Goal: Task Accomplishment & Management: Complete application form

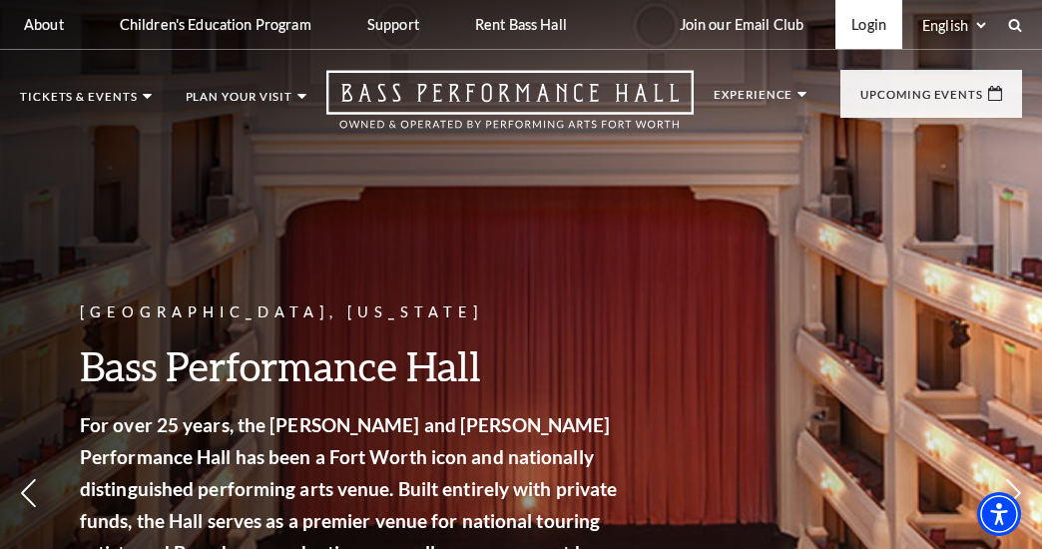
click at [851, 29] on link "Login" at bounding box center [868, 24] width 67 height 49
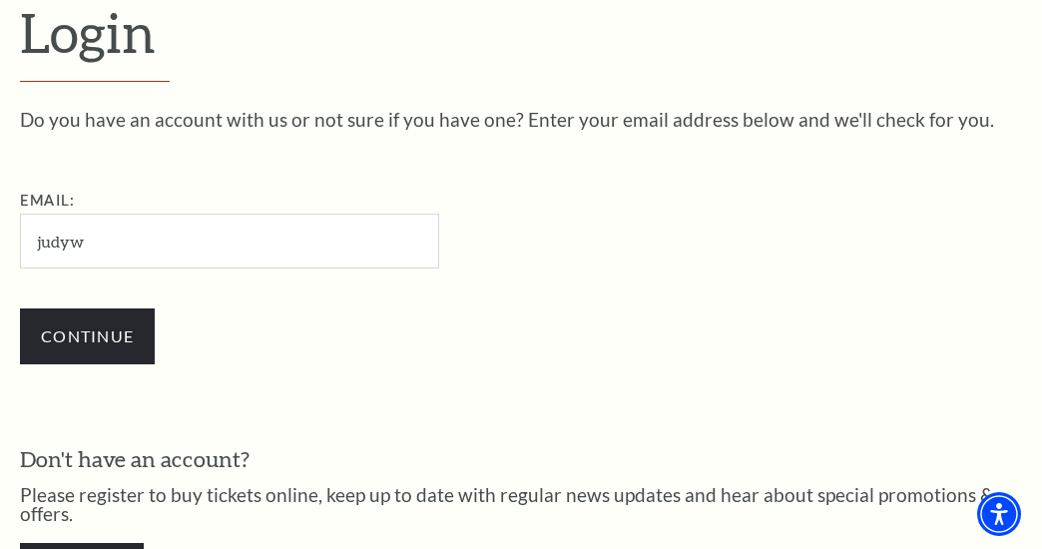
type input "[EMAIL_ADDRESS][DOMAIN_NAME]"
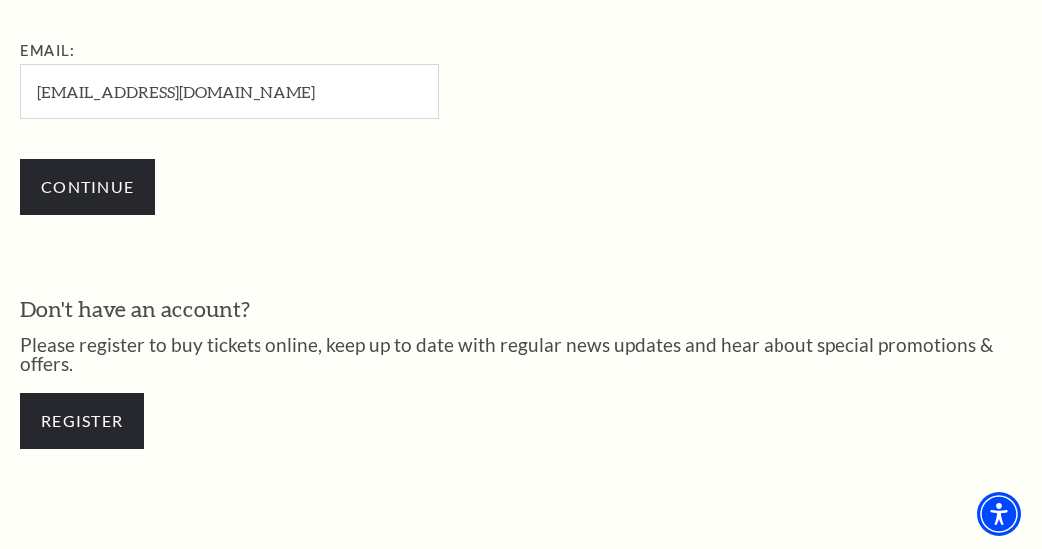
scroll to position [666, 0]
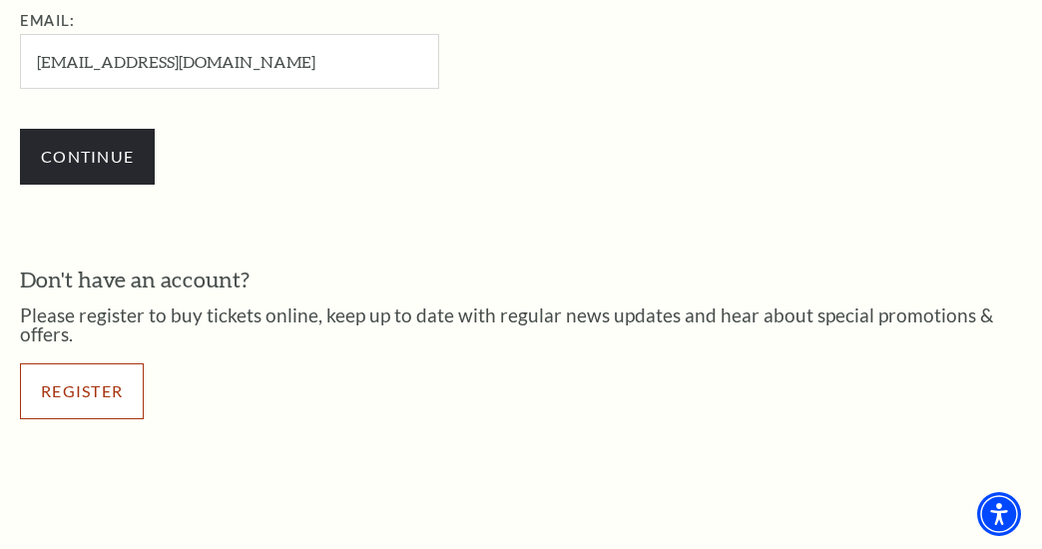
click at [84, 376] on link "Register" at bounding box center [82, 391] width 124 height 56
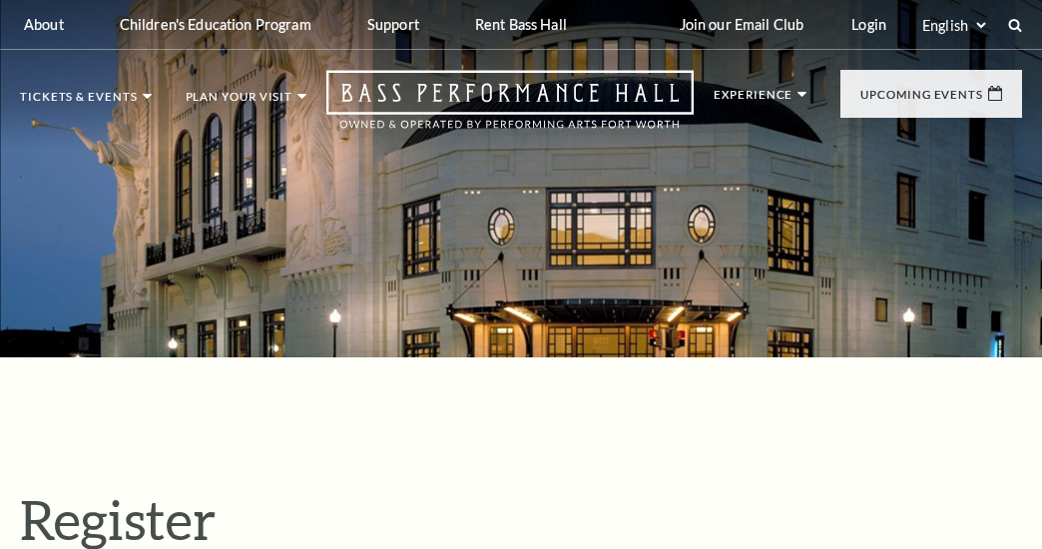
select select "1"
select select "[GEOGRAPHIC_DATA]"
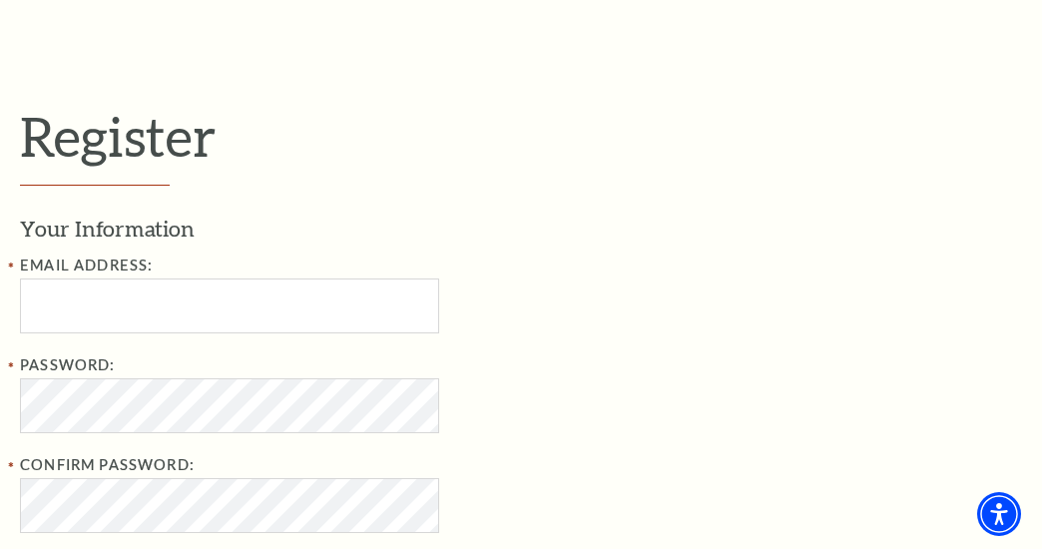
scroll to position [388, 0]
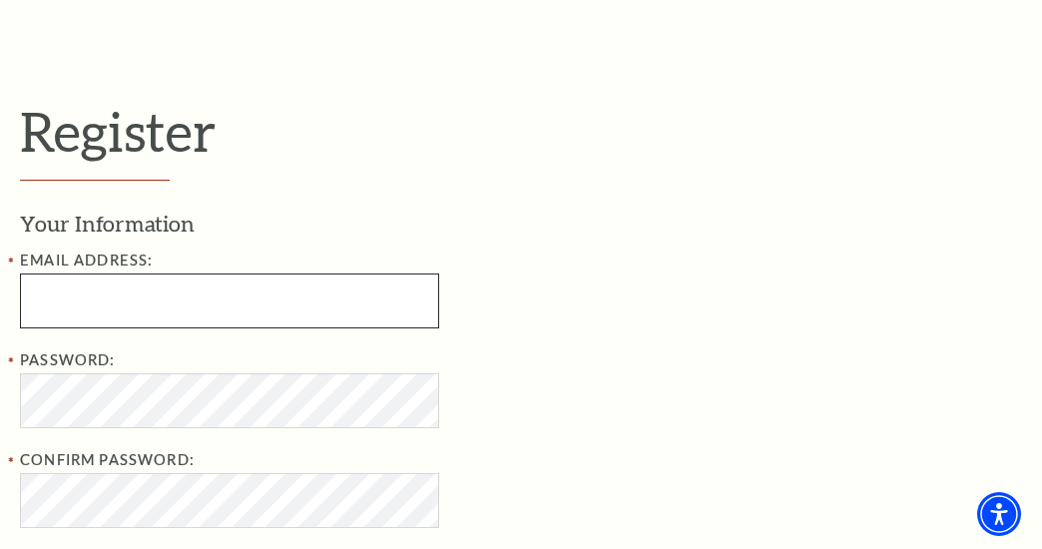
click at [105, 304] on input "Email Address:" at bounding box center [229, 300] width 419 height 55
type input "[EMAIL_ADDRESS][DOMAIN_NAME]"
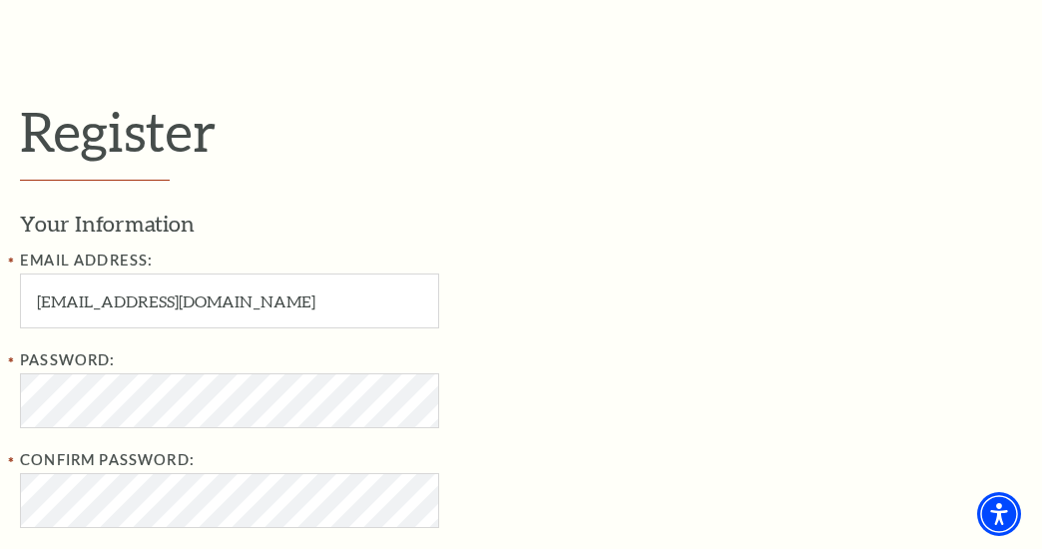
type input "Judith A"
type input "Williams"
type input "7145530843"
type input "10504 Crawford Farms Dr"
type input "Fort Worth"
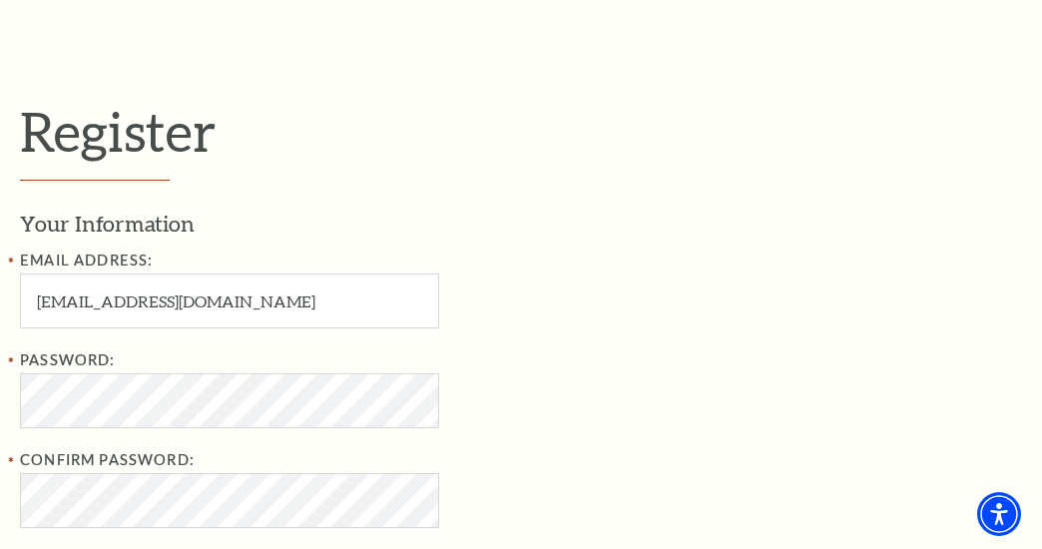
type input "76244"
type input "714-553-0843"
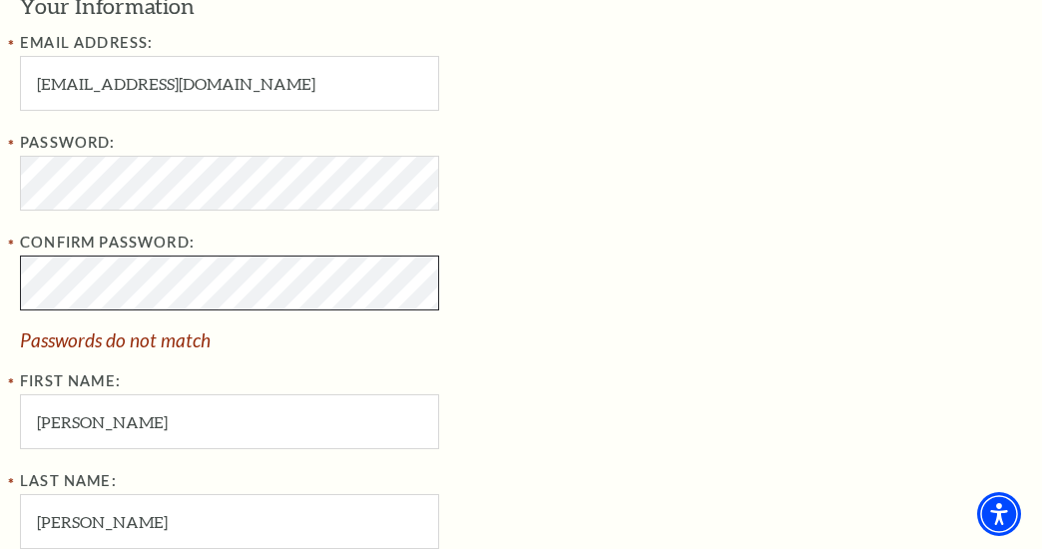
scroll to position [632, 0]
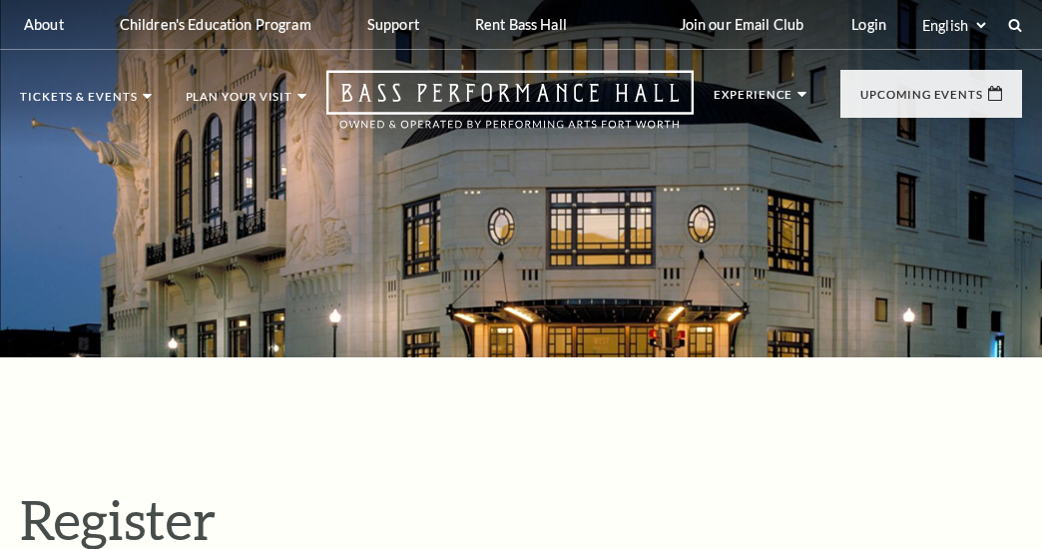
select select "1"
select select "TX"
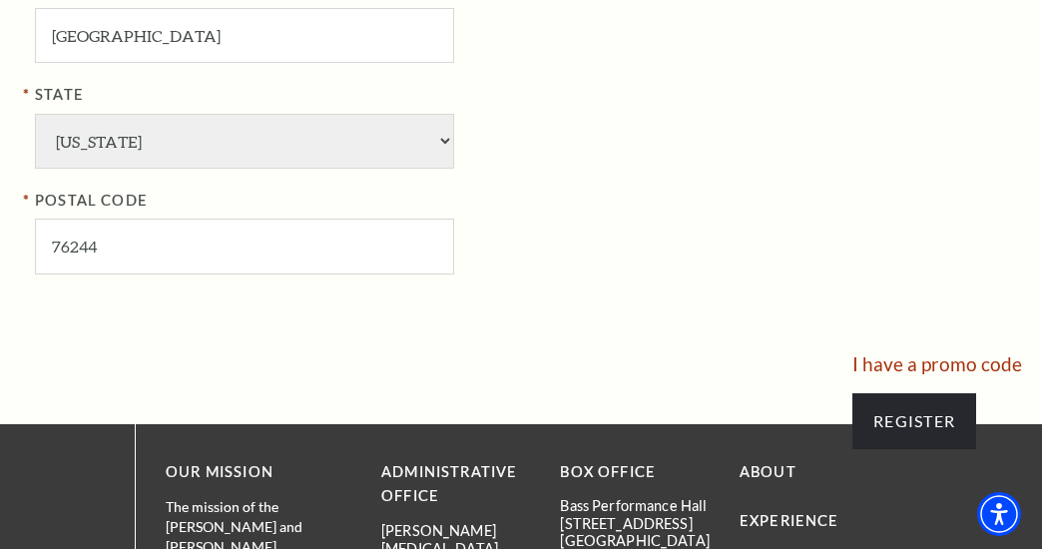
scroll to position [1690, 0]
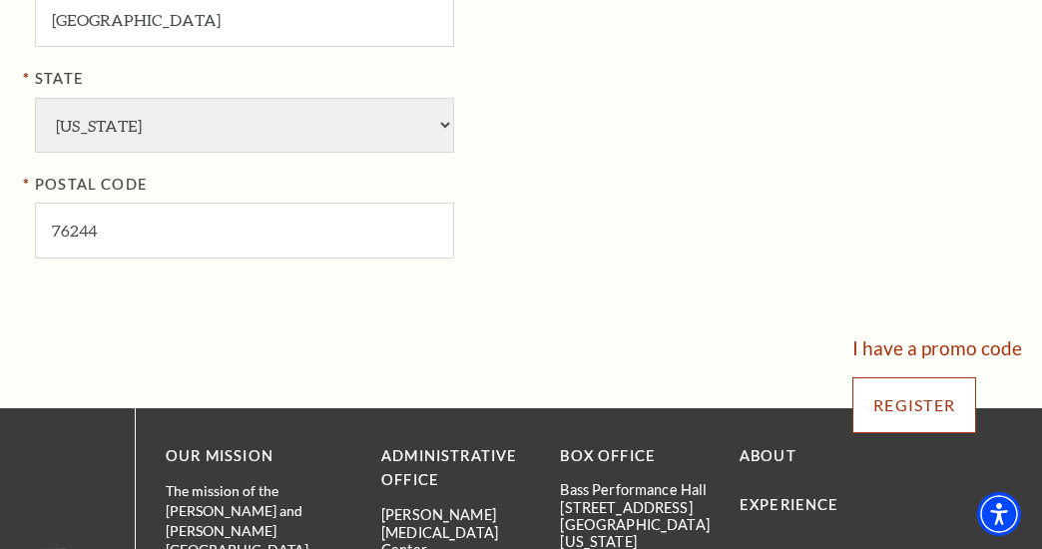
click at [919, 403] on input "Register" at bounding box center [914, 405] width 124 height 56
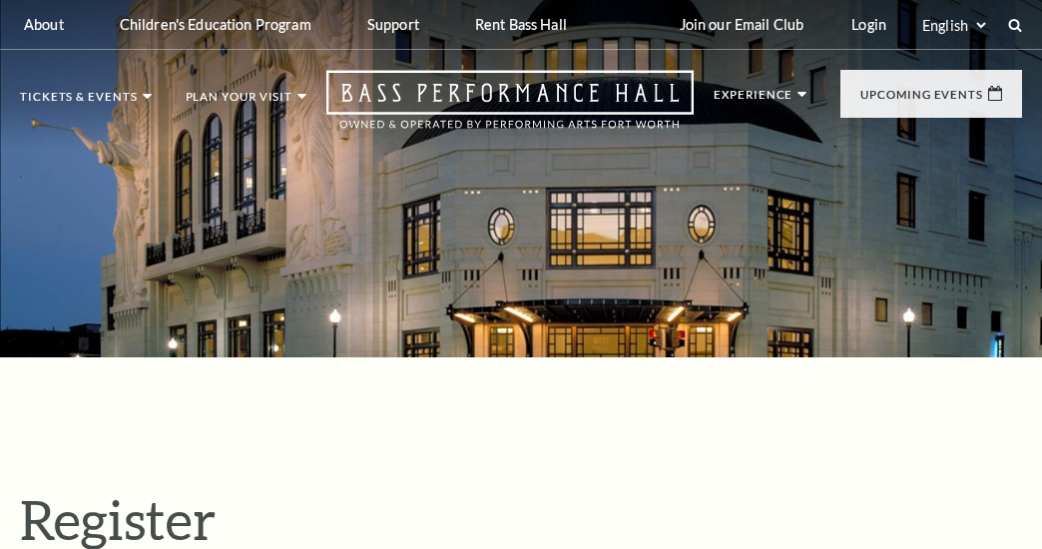
select select "1"
select select "[GEOGRAPHIC_DATA]"
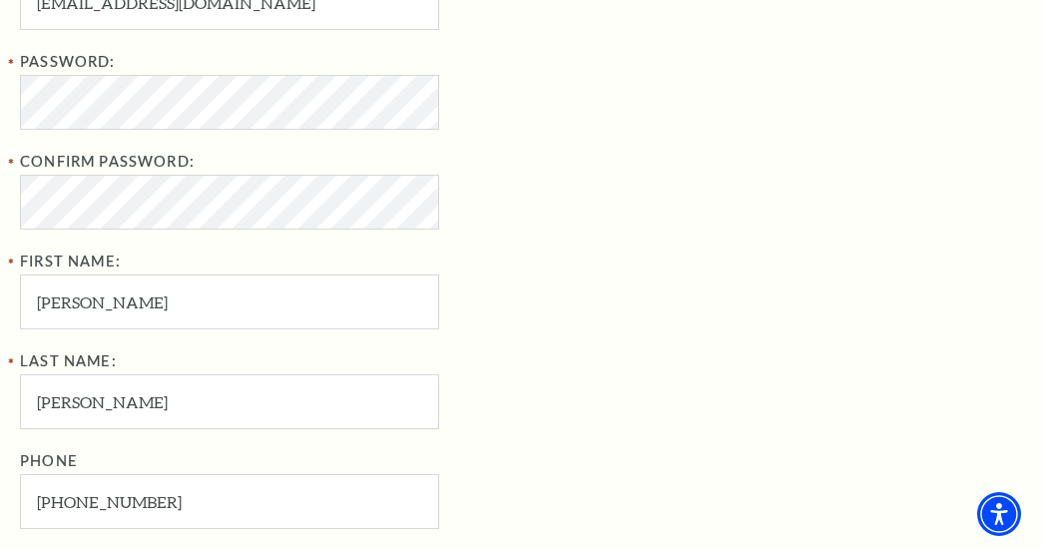
scroll to position [703, 0]
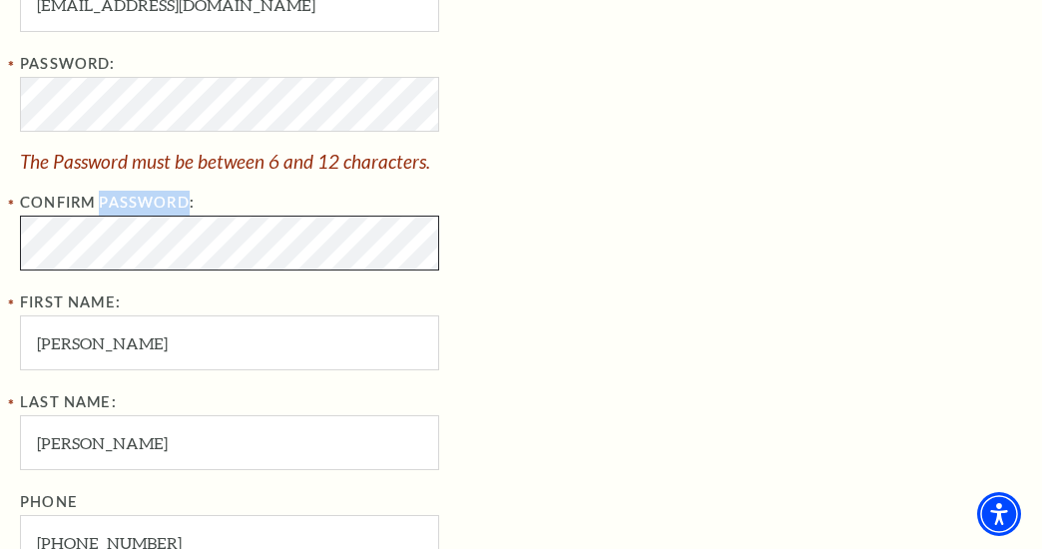
copy label "Password"
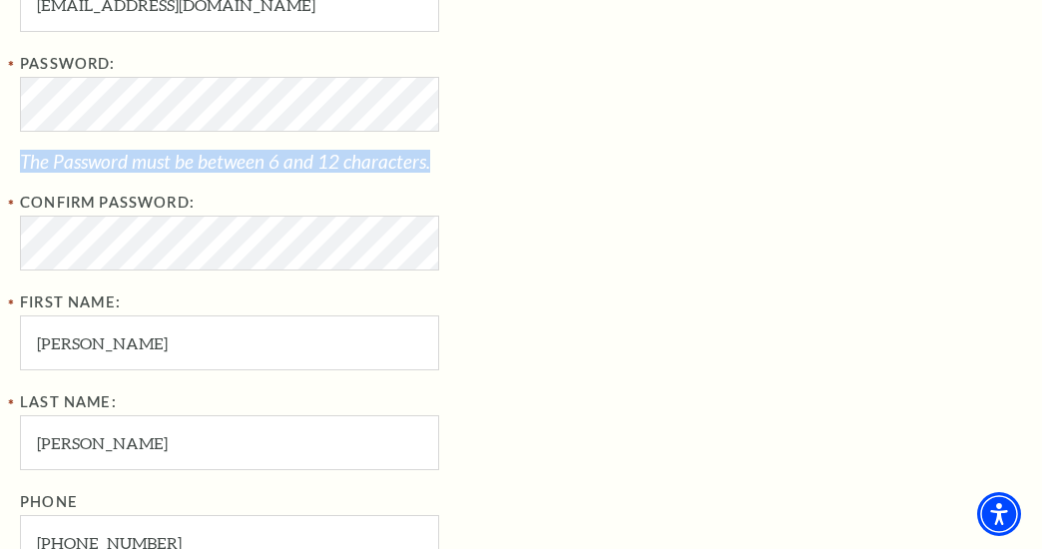
drag, startPoint x: 423, startPoint y: 158, endPoint x: 50, endPoint y: 139, distance: 373.6
click at [50, 139] on div "Password: The Password must be between 6 and 12 characters." at bounding box center [344, 111] width 649 height 119
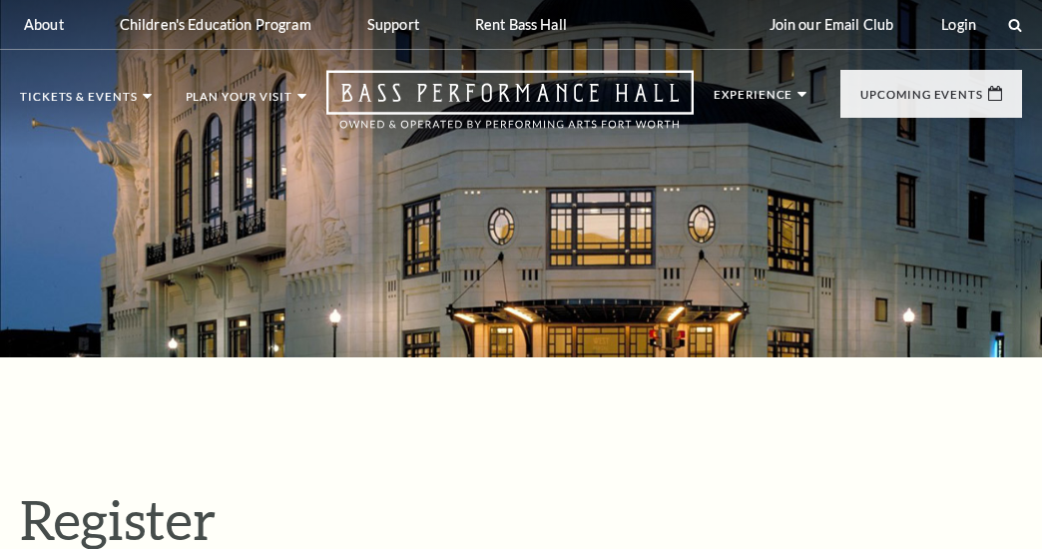
select select "1"
select select "[GEOGRAPHIC_DATA]"
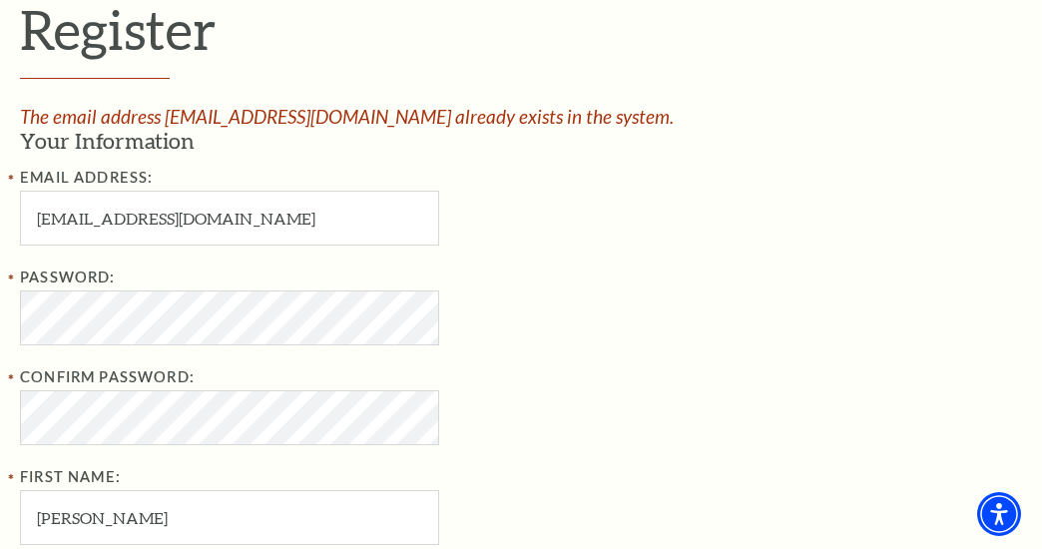
scroll to position [485, 0]
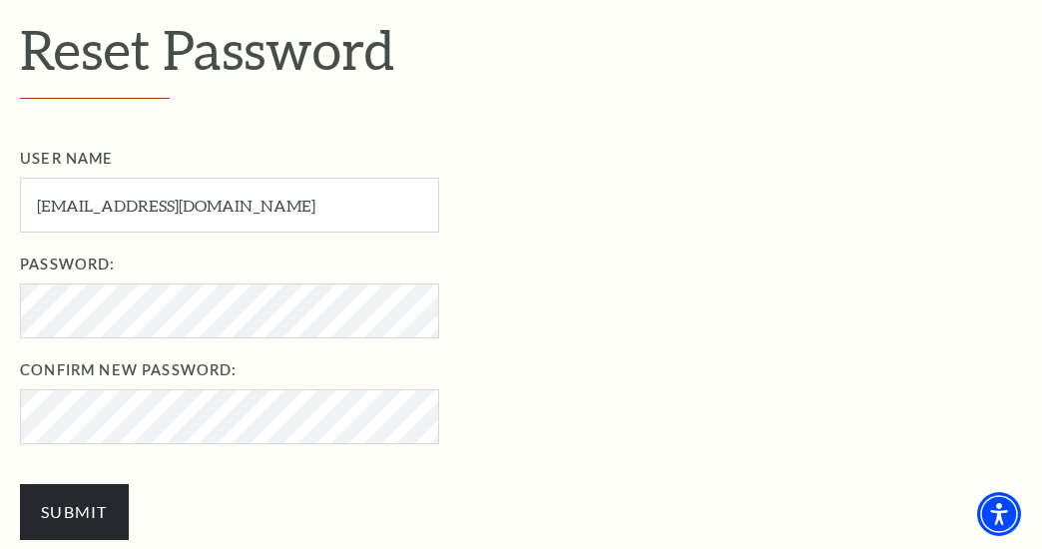
scroll to position [594, 0]
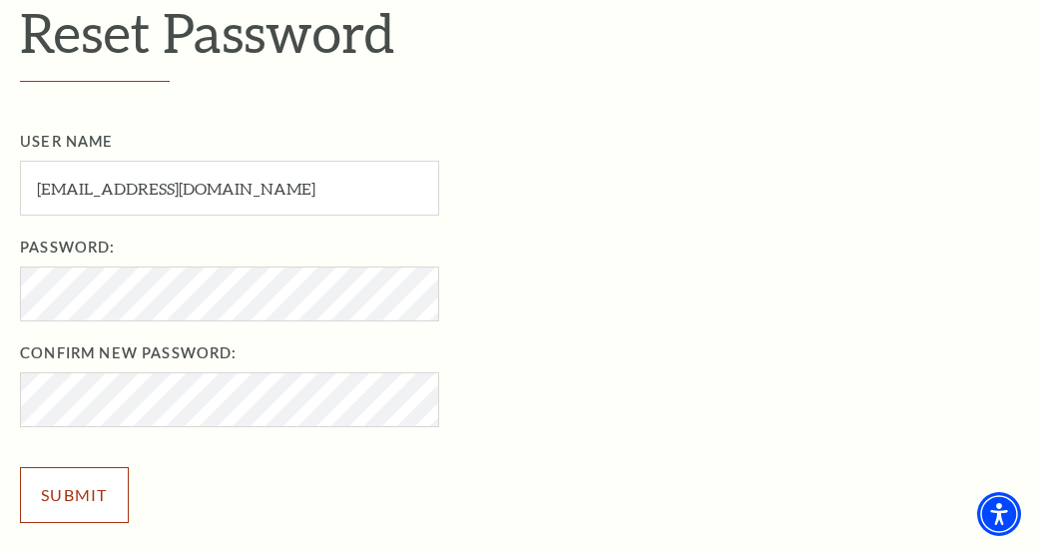
click at [113, 494] on input "Submit" at bounding box center [74, 495] width 109 height 56
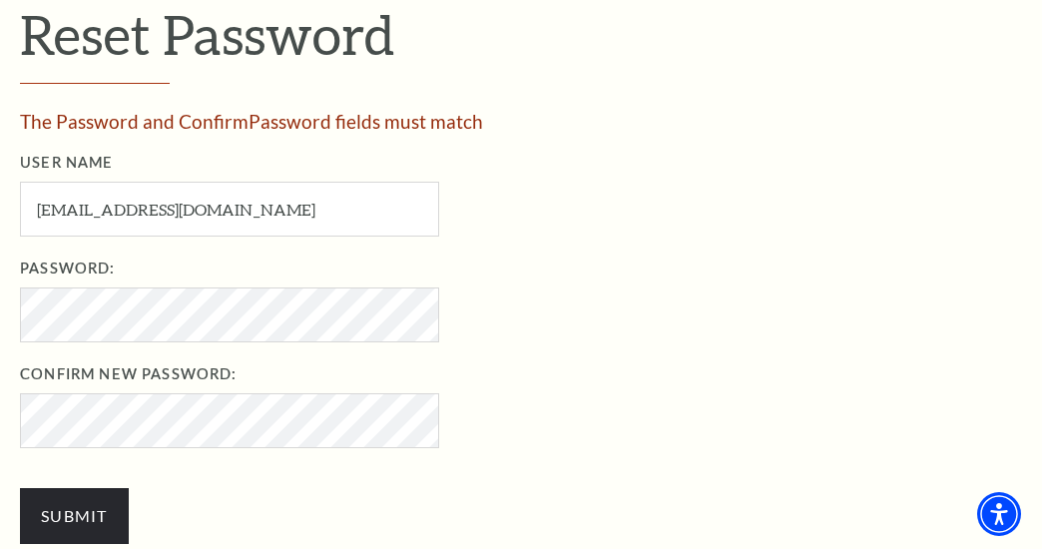
scroll to position [588, 0]
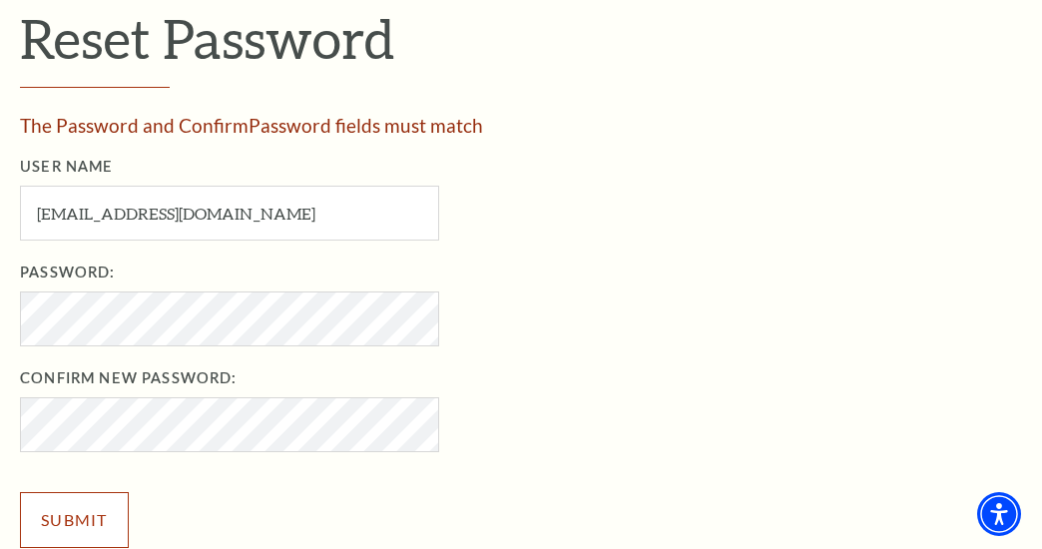
click at [63, 514] on input "Submit" at bounding box center [74, 520] width 109 height 56
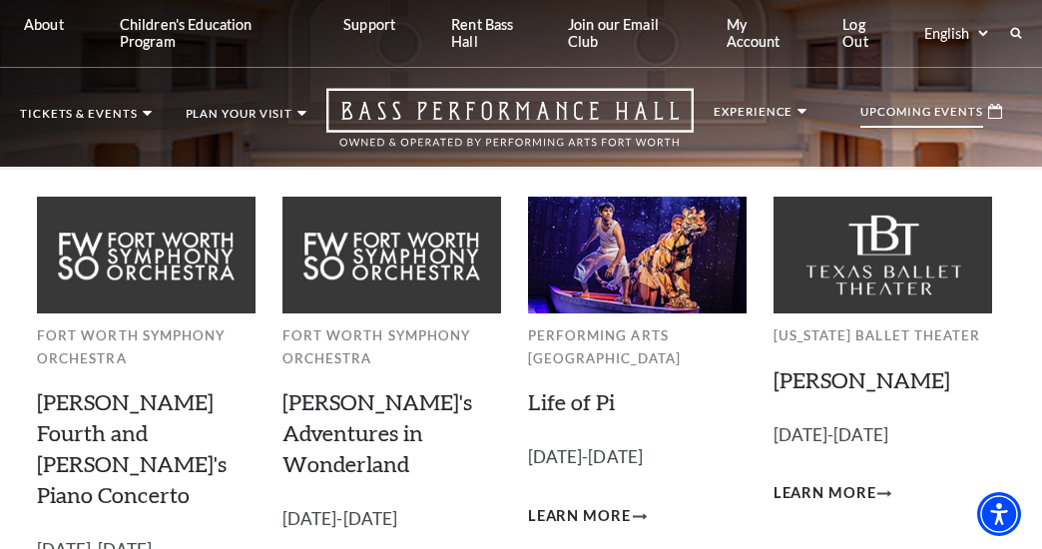
click at [979, 110] on p "Upcoming Events" at bounding box center [921, 117] width 123 height 22
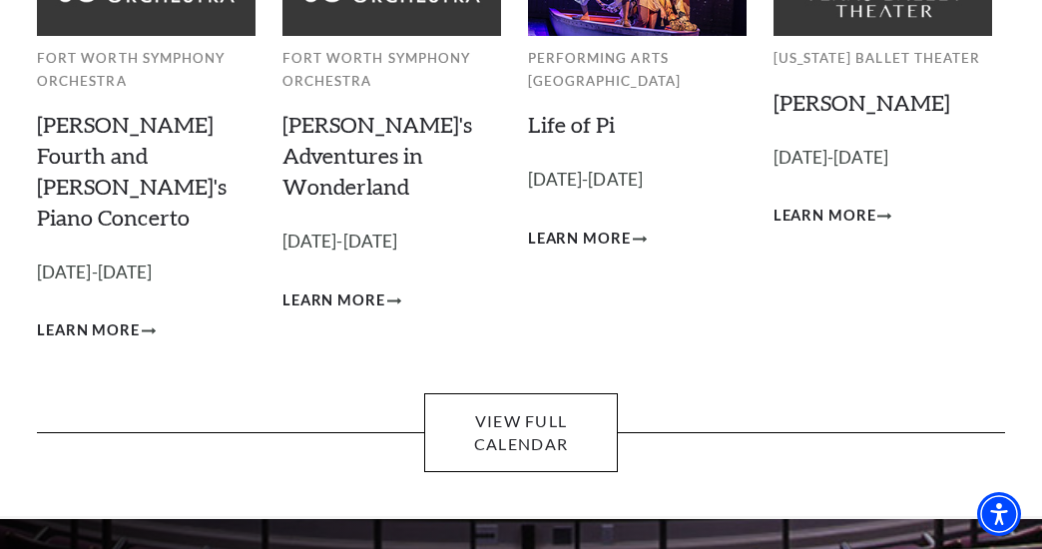
scroll to position [279, 0]
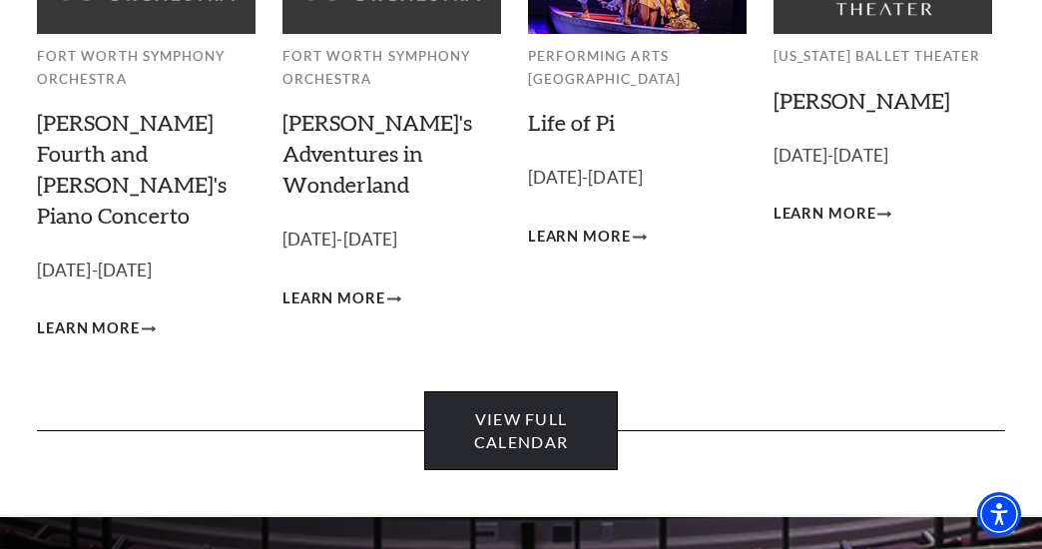
click at [547, 410] on link "View Full Calendar" at bounding box center [521, 430] width 194 height 79
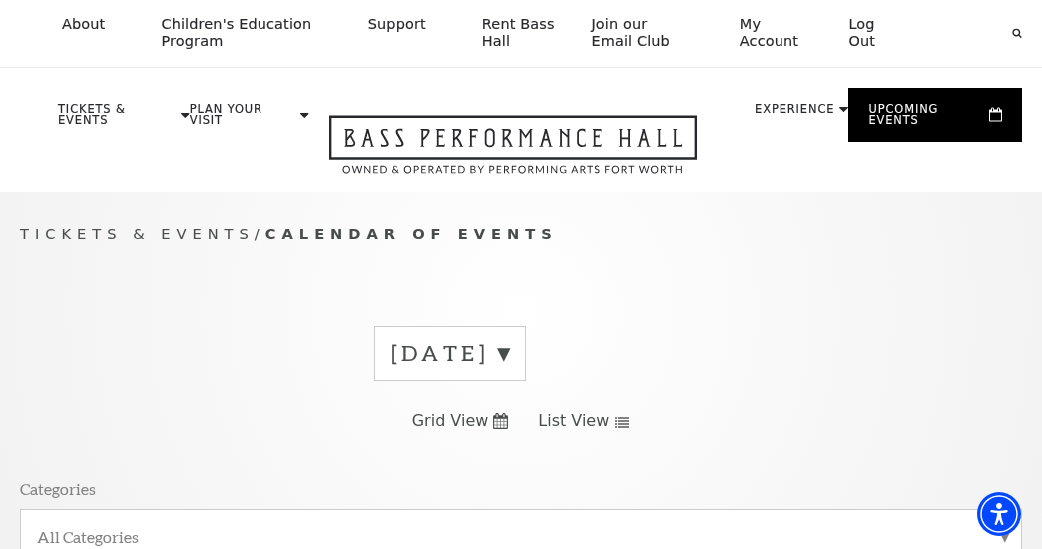
click at [555, 419] on span "List View" at bounding box center [573, 421] width 71 height 22
click at [503, 422] on use at bounding box center [500, 421] width 15 height 16
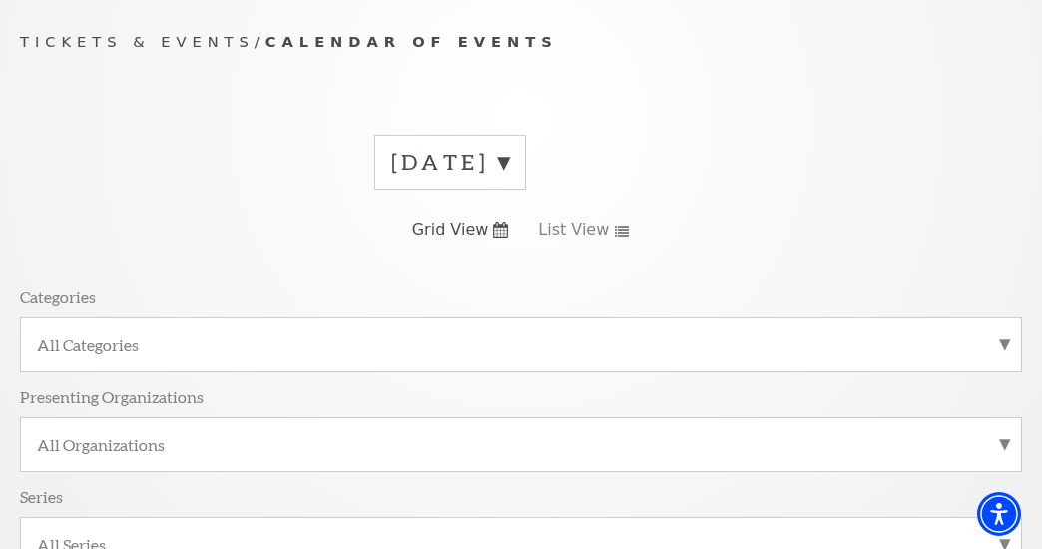
click at [1003, 345] on label "All Categories" at bounding box center [521, 344] width 968 height 21
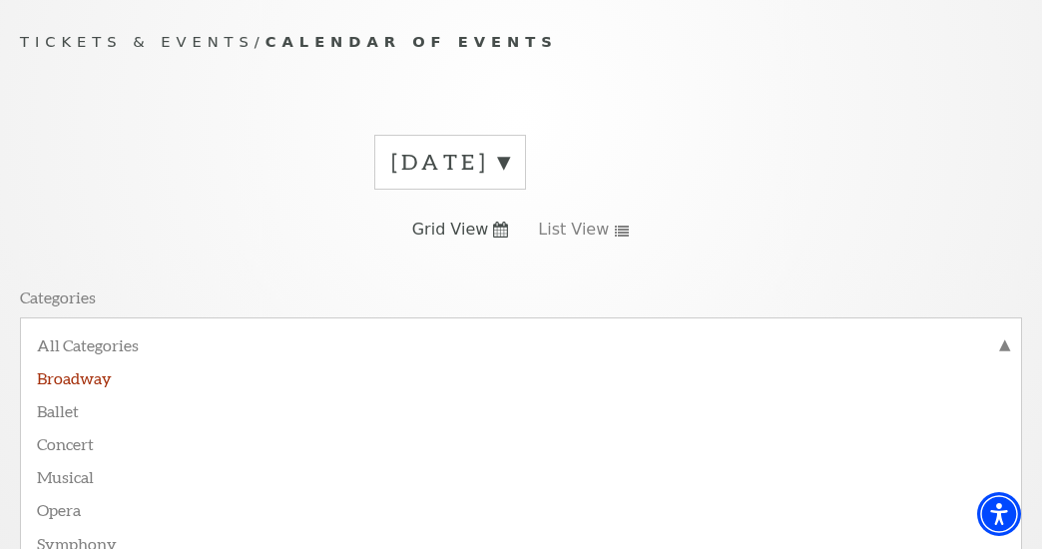
click at [85, 383] on label "Broadway" at bounding box center [521, 376] width 968 height 33
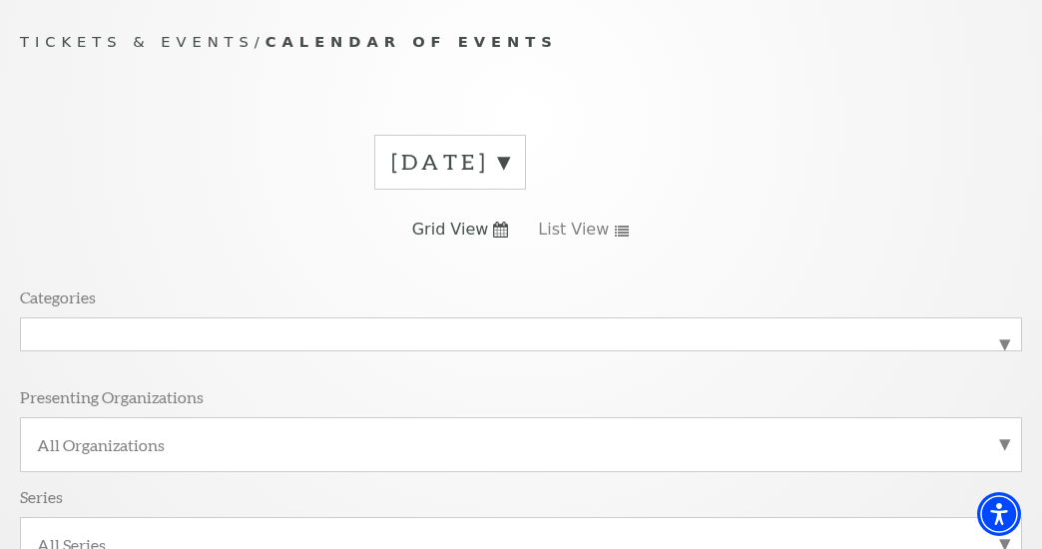
click at [274, 437] on label "All Organizations" at bounding box center [521, 444] width 968 height 21
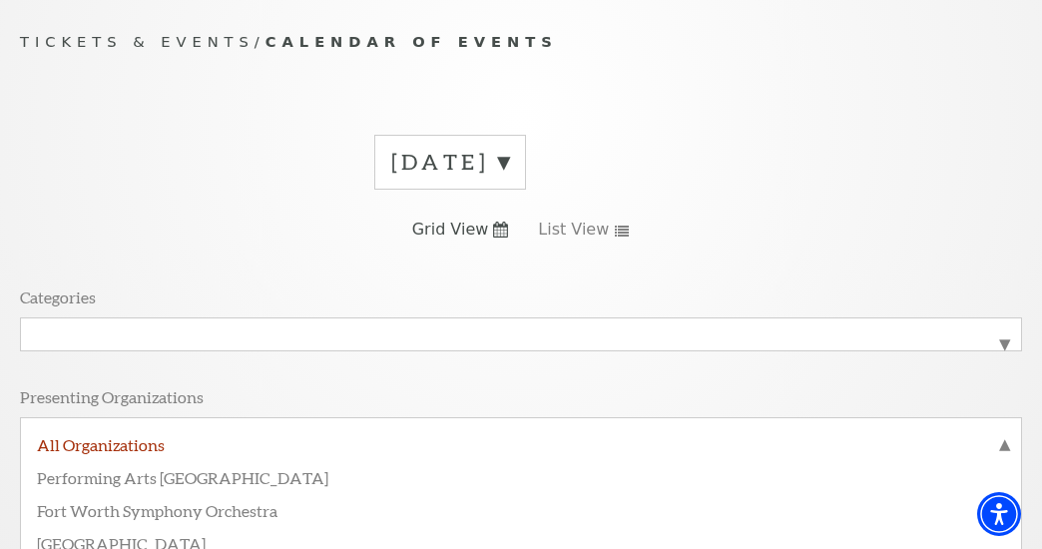
click at [138, 444] on label "All Organizations" at bounding box center [521, 447] width 968 height 26
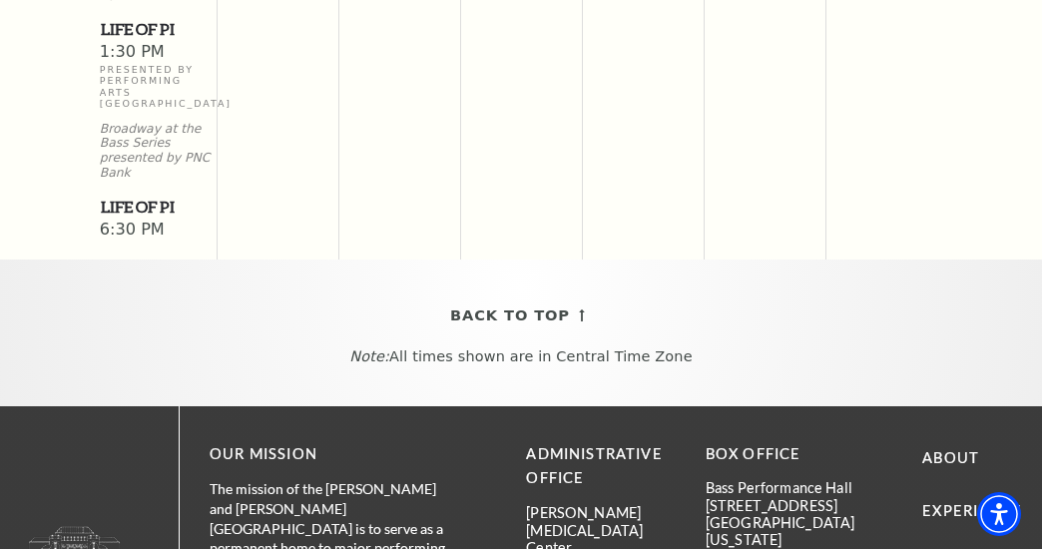
scroll to position [1757, 0]
